Goal: Navigation & Orientation: Understand site structure

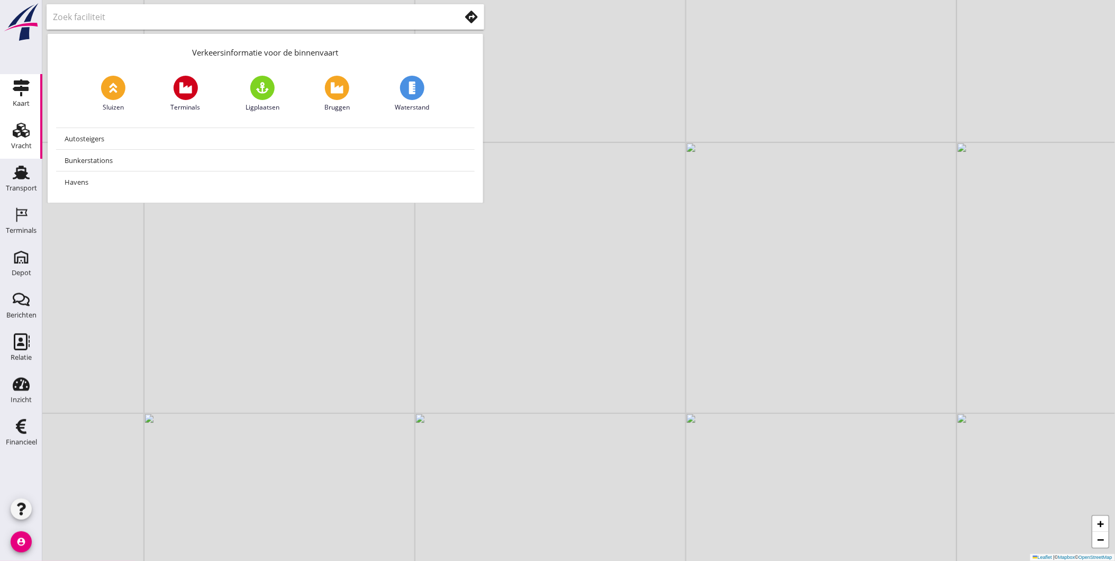
click at [3, 140] on link "Vracht Vracht" at bounding box center [21, 137] width 42 height 42
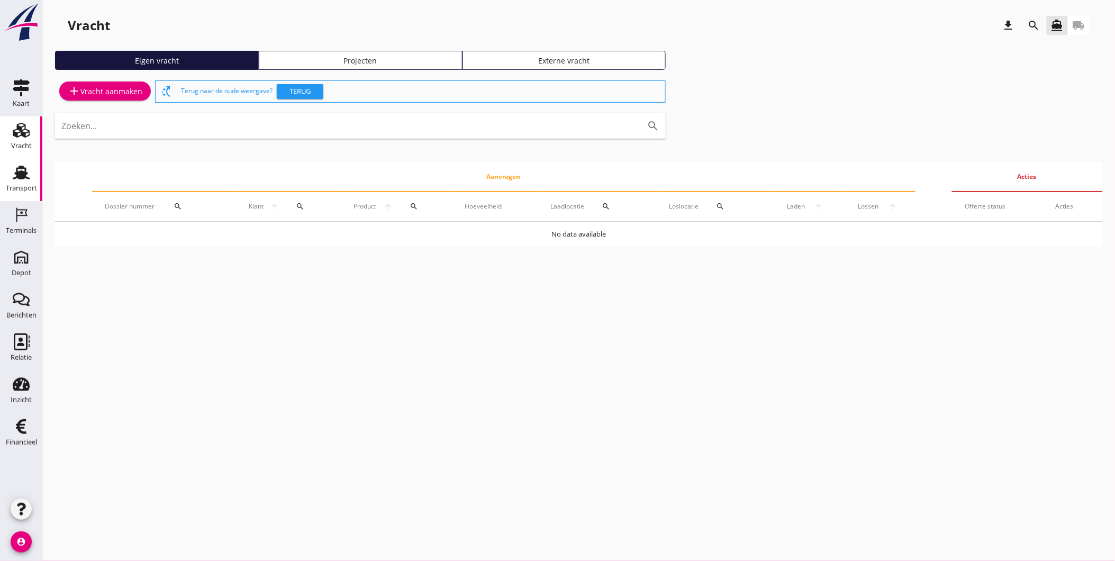
click at [6, 182] on div "Transport" at bounding box center [21, 188] width 31 height 15
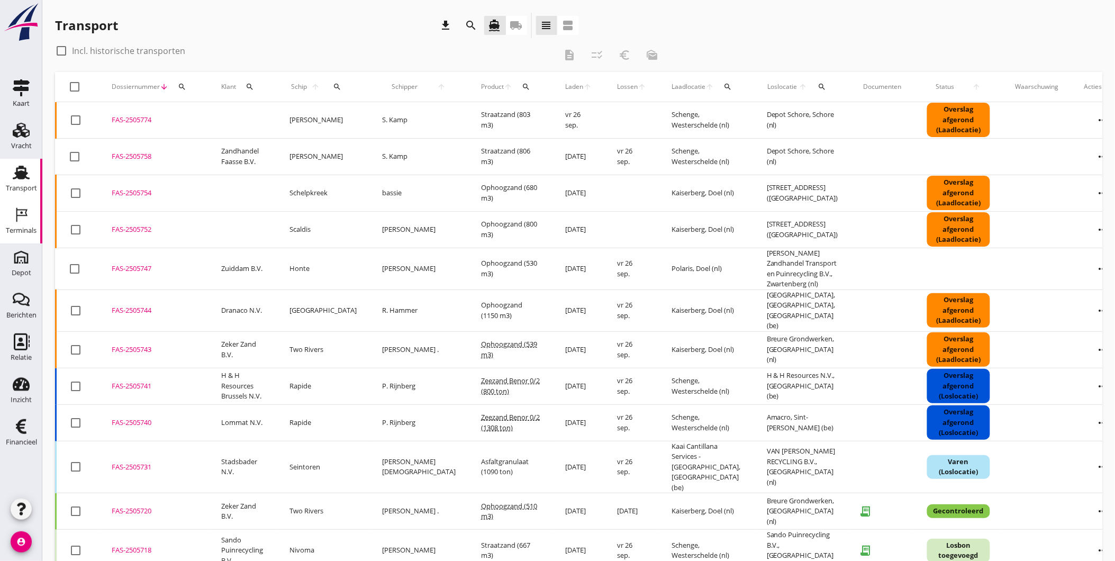
click at [27, 221] on icon "Terminals" at bounding box center [21, 214] width 17 height 17
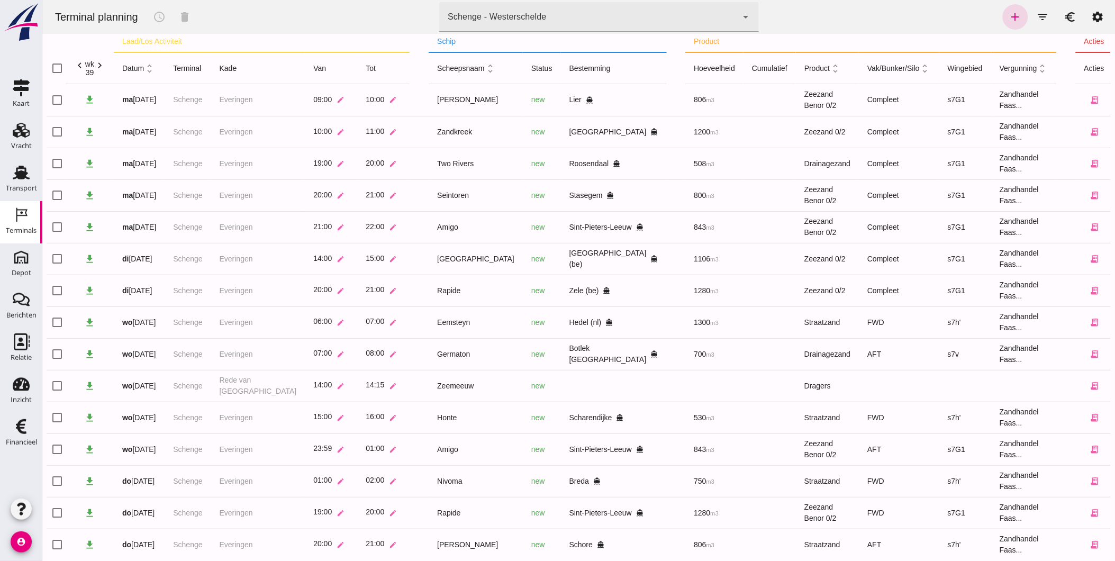
scroll to position [32, 0]
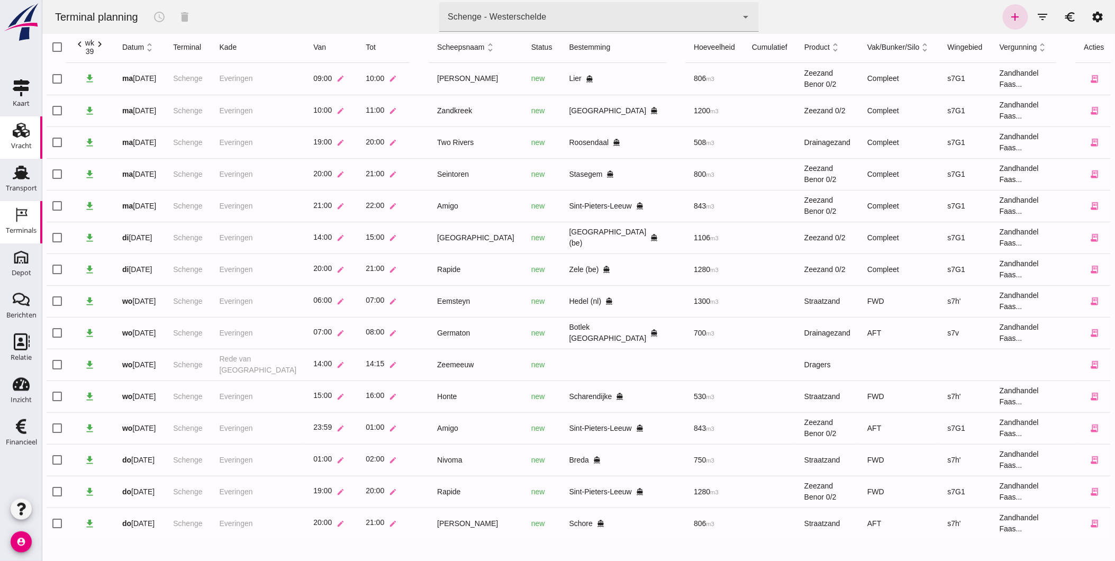
drag, startPoint x: 26, startPoint y: 128, endPoint x: 28, endPoint y: 156, distance: 28.1
click at [26, 128] on icon "Vracht" at bounding box center [21, 130] width 17 height 17
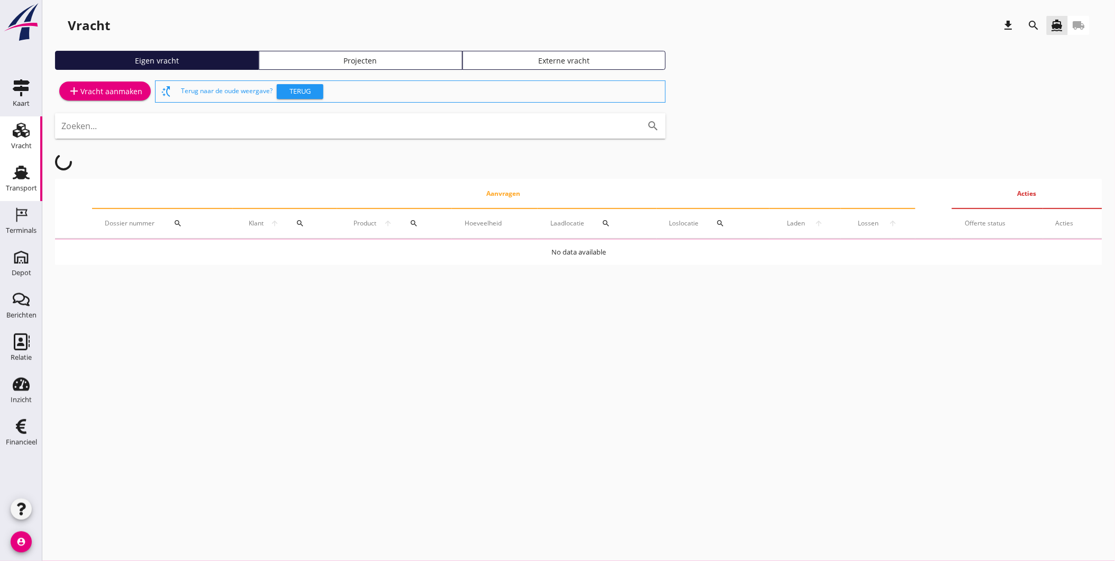
click at [11, 190] on div "Transport" at bounding box center [21, 188] width 31 height 7
